Goal: Find contact information: Find contact information

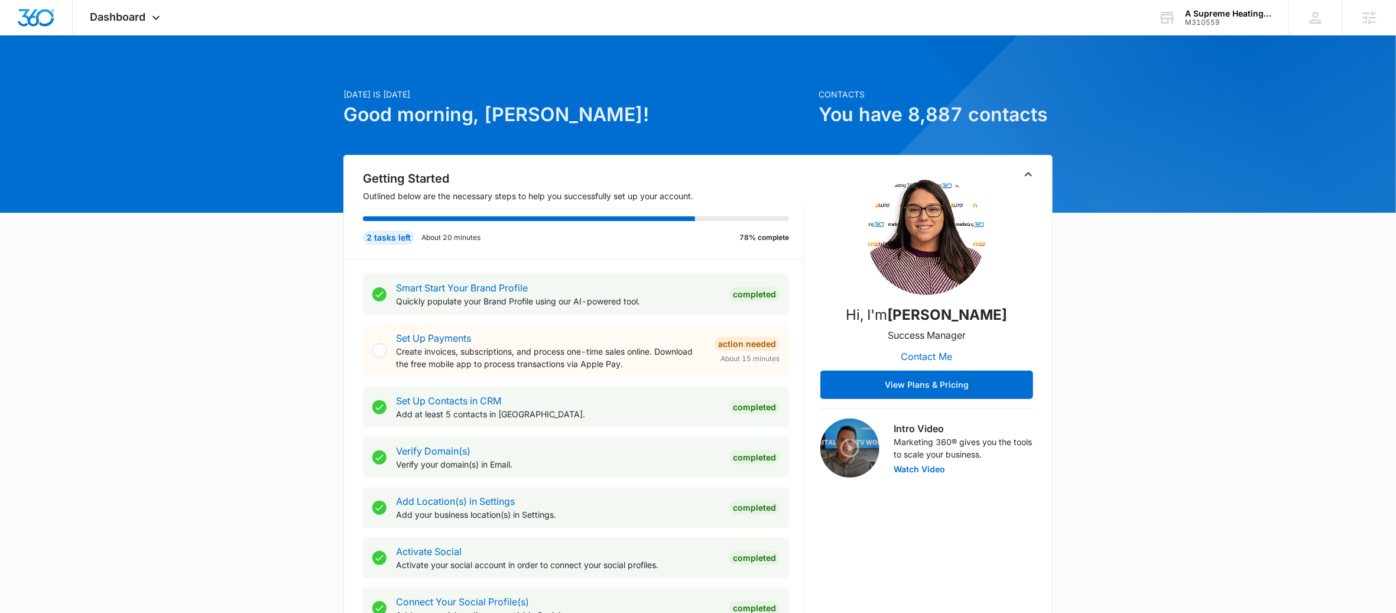
click at [1033, 171] on icon "Toggle Collapse" at bounding box center [1028, 174] width 14 height 14
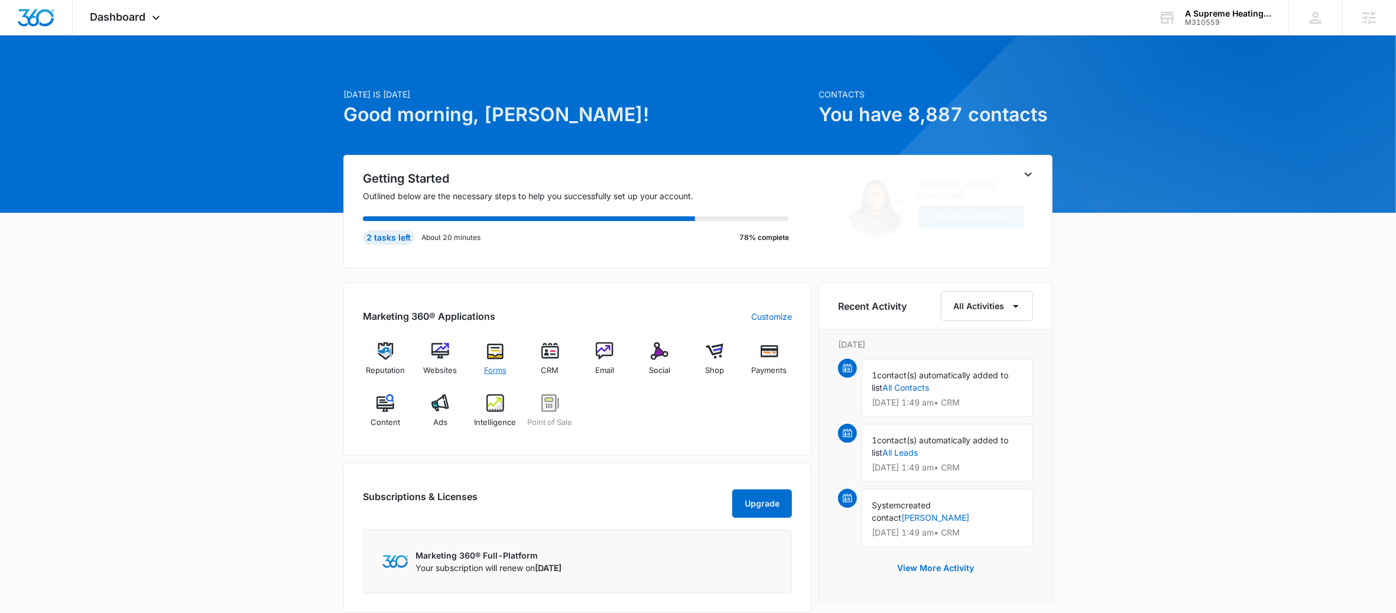
click at [502, 371] on span "Forms" at bounding box center [495, 371] width 22 height 12
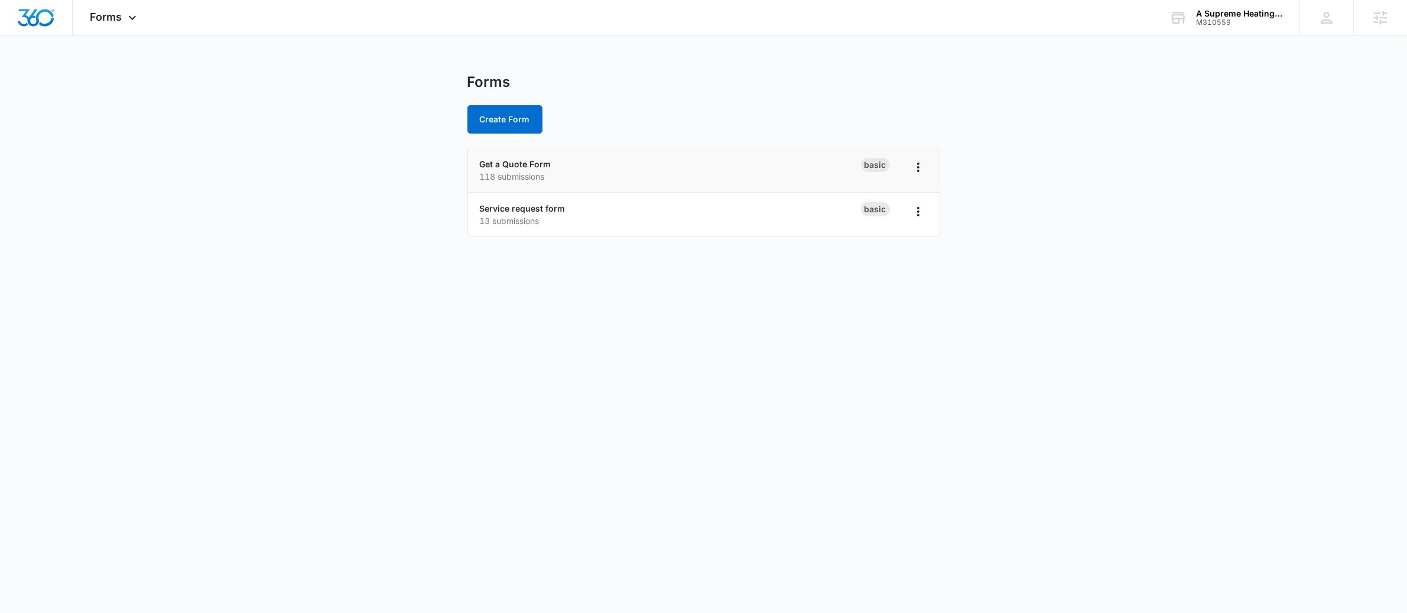
click at [524, 156] on li "Get a Quote Form 118 submissions Basic" at bounding box center [704, 170] width 472 height 44
click at [529, 168] on link "Get a Quote Form" at bounding box center [516, 164] width 72 height 10
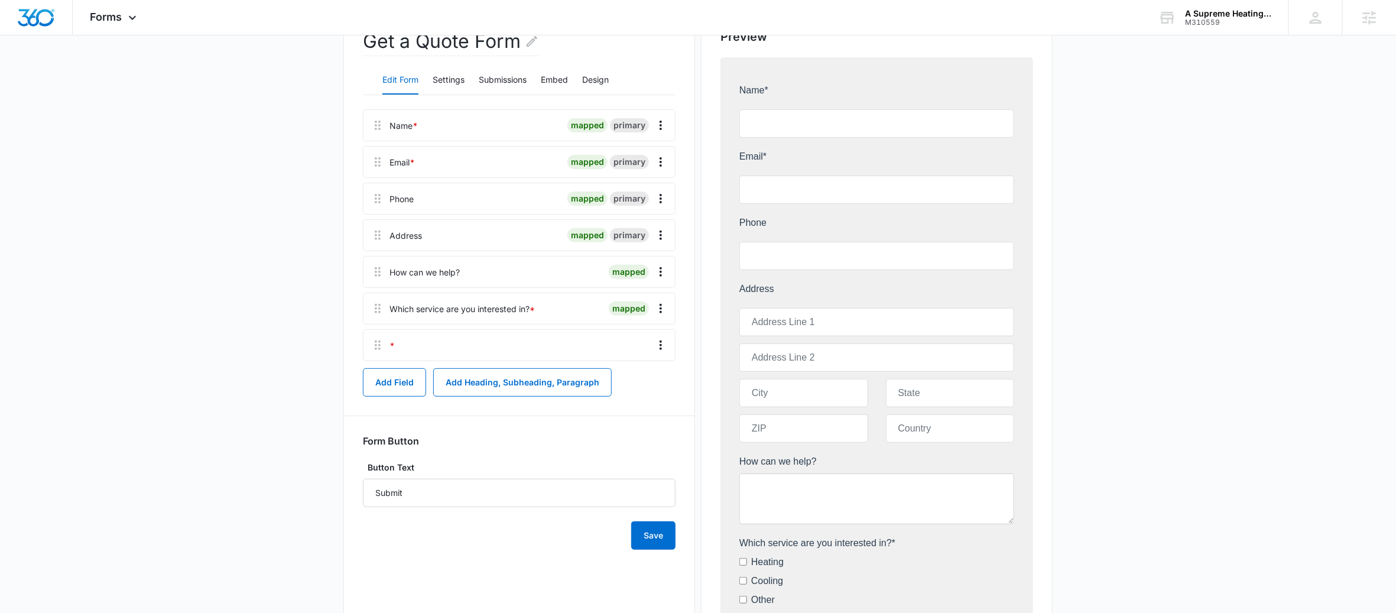
scroll to position [135, 0]
click at [441, 72] on button "Settings" at bounding box center [449, 79] width 32 height 28
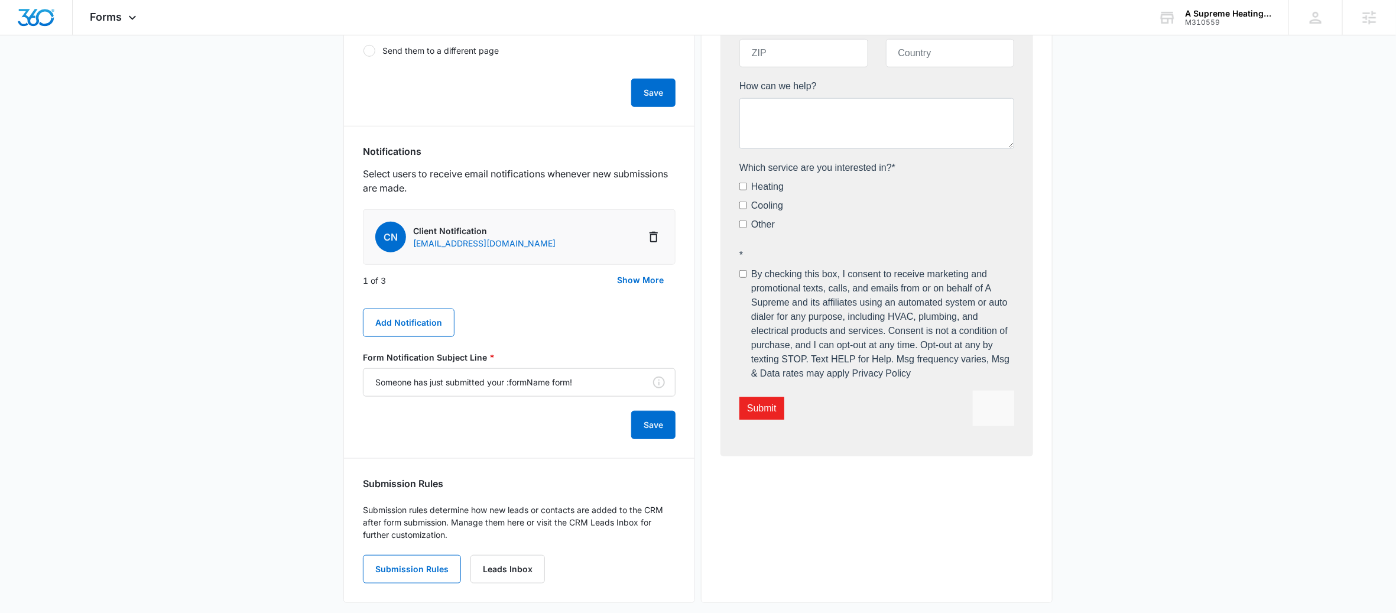
scroll to position [524, 0]
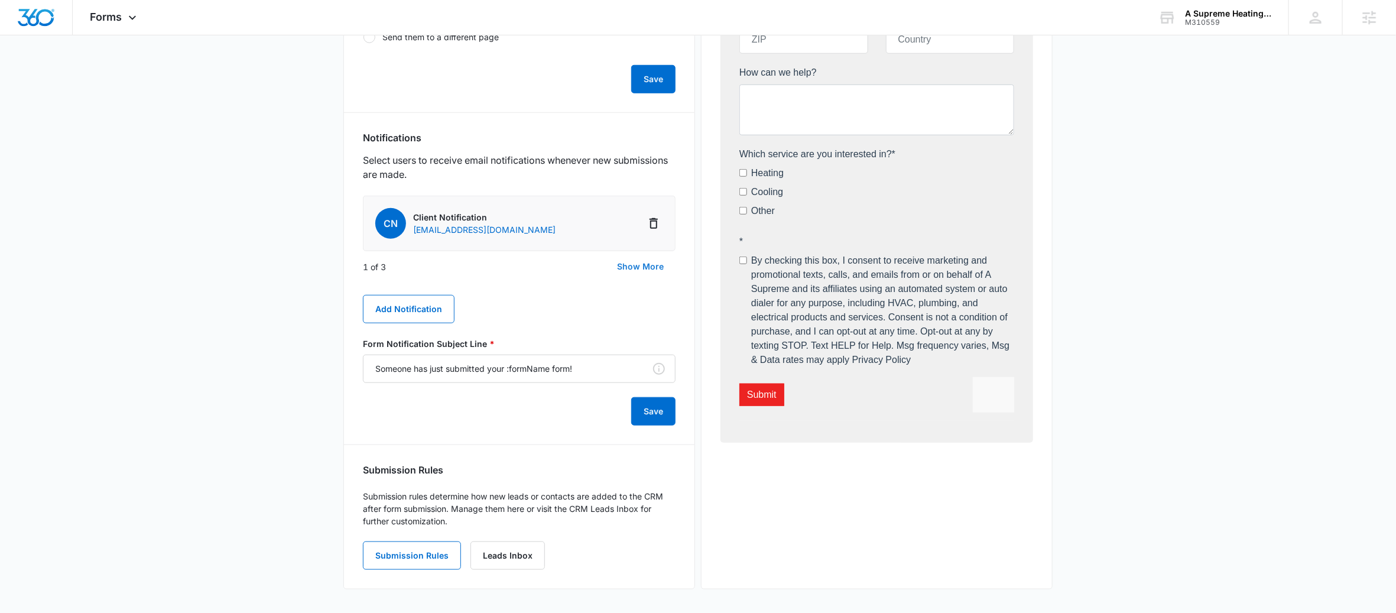
click at [635, 270] on button "Show More" at bounding box center [640, 266] width 70 height 28
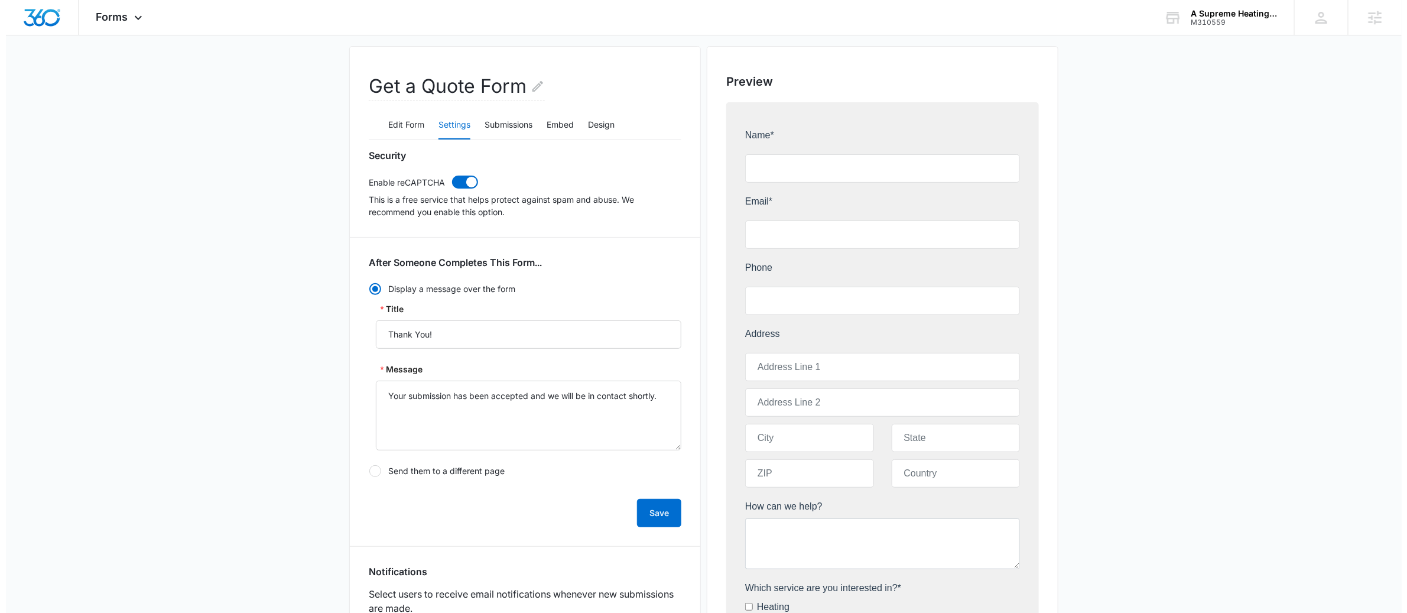
scroll to position [0, 0]
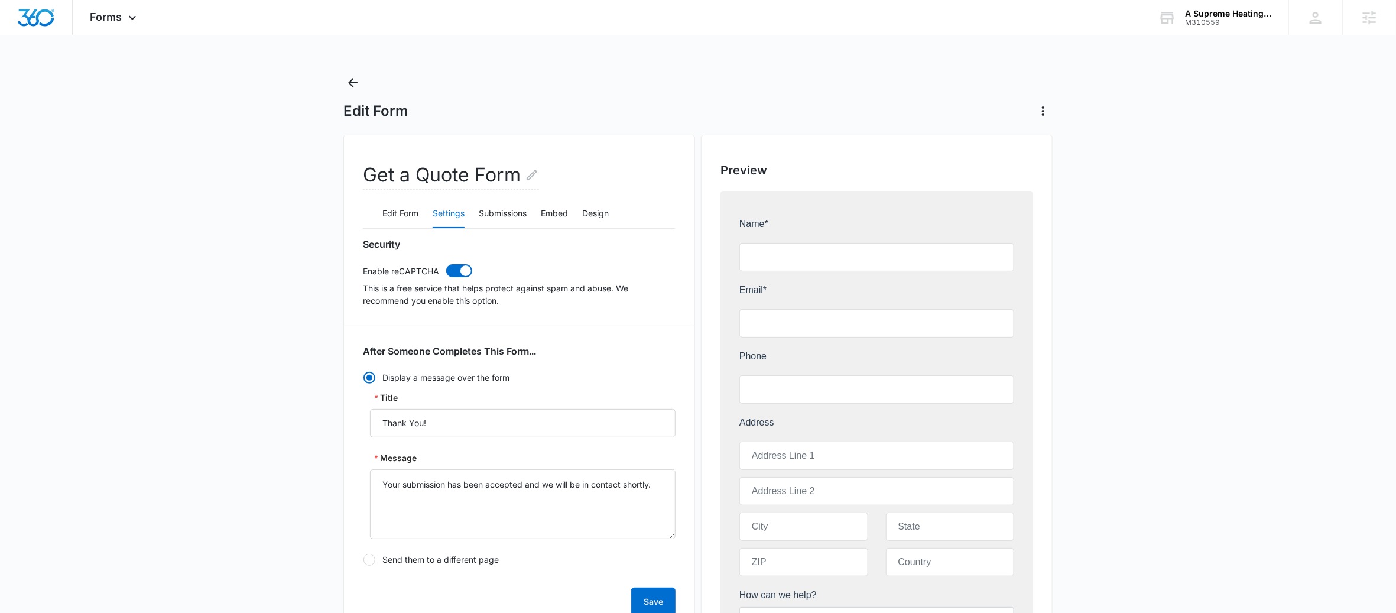
click at [363, 88] on div "Edit Form" at bounding box center [697, 96] width 709 height 47
drag, startPoint x: 353, startPoint y: 75, endPoint x: 347, endPoint y: 72, distance: 7.4
click at [352, 74] on button "Back" at bounding box center [352, 82] width 19 height 19
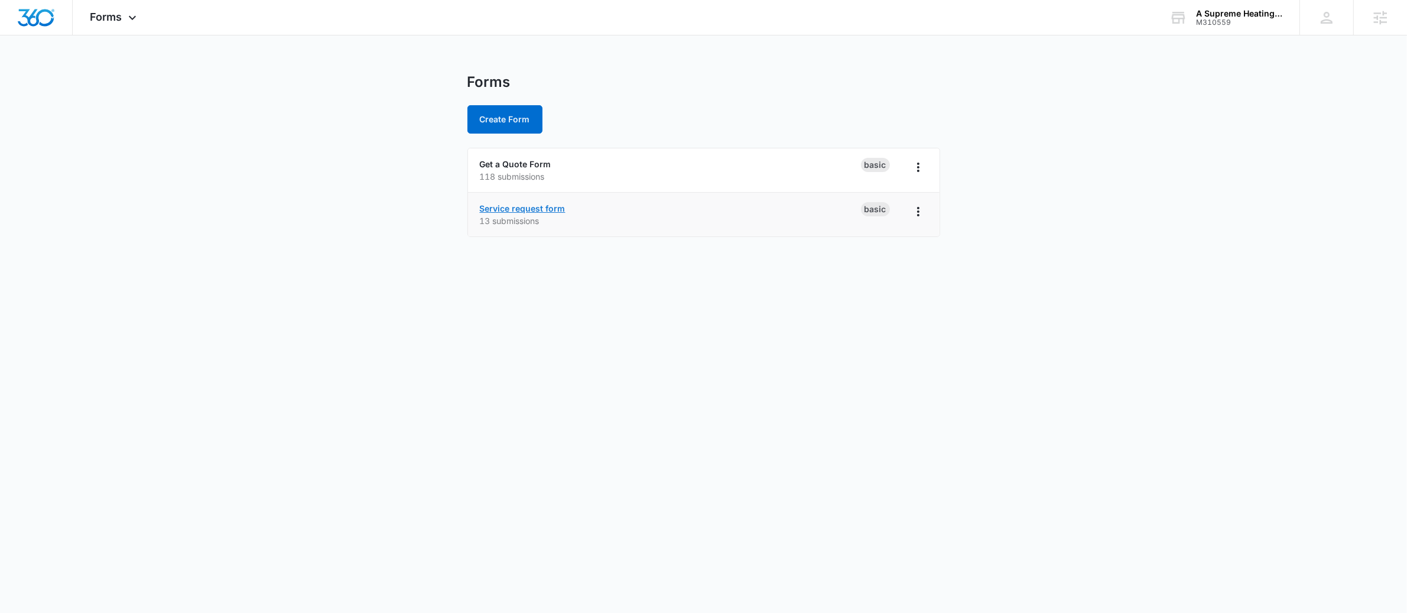
click at [528, 206] on link "Service request form" at bounding box center [523, 208] width 86 height 10
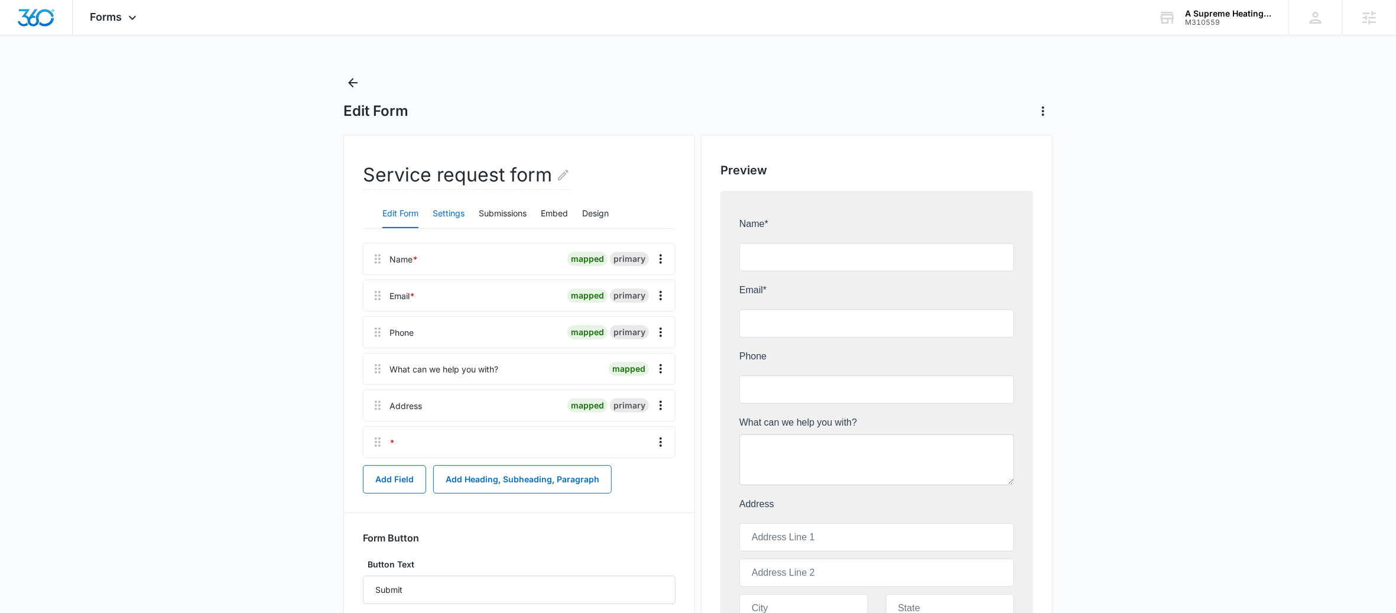
click at [449, 210] on button "Settings" at bounding box center [449, 214] width 32 height 28
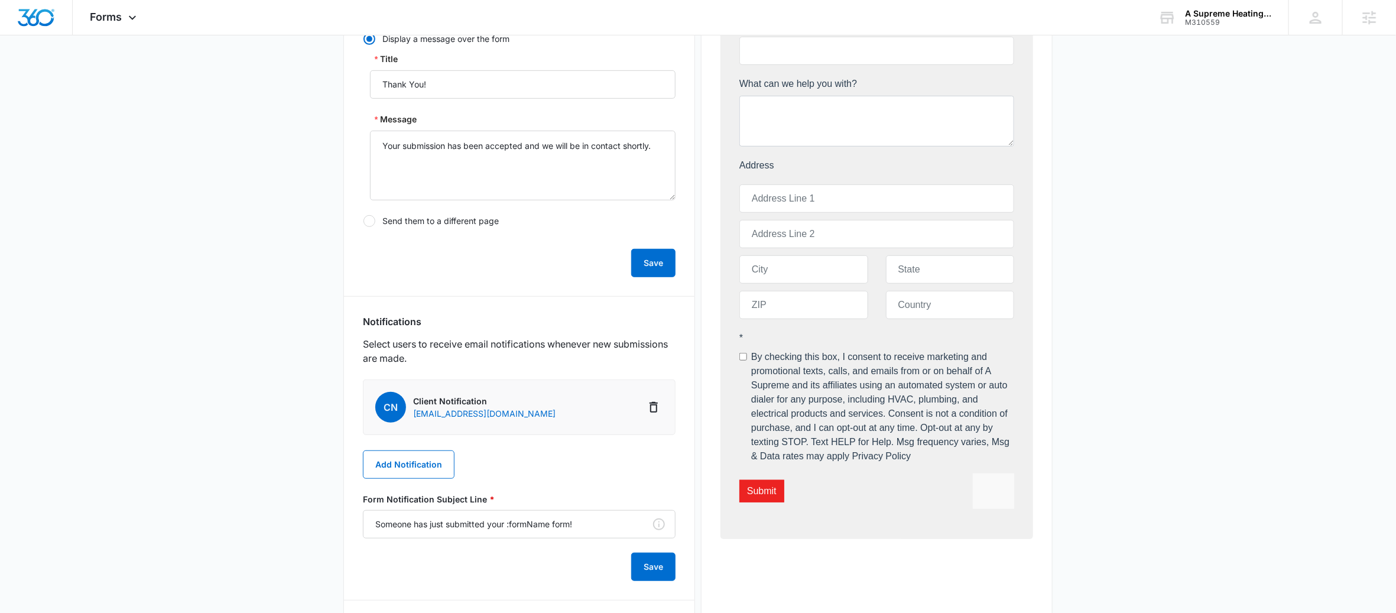
scroll to position [495, 0]
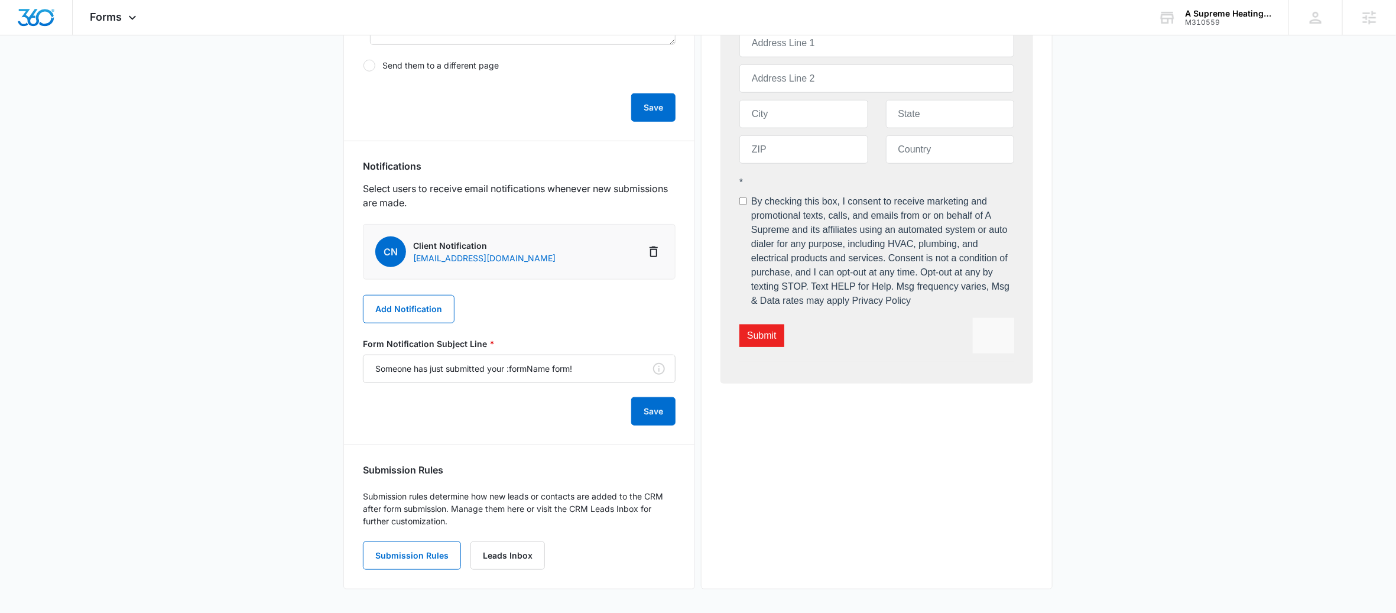
drag, startPoint x: 610, startPoint y: 258, endPoint x: 411, endPoint y: 259, distance: 198.6
click at [411, 259] on li "CN Client Notification [EMAIL_ADDRESS][DOMAIN_NAME]" at bounding box center [519, 252] width 313 height 56
copy p "[EMAIL_ADDRESS][DOMAIN_NAME]"
